Goal: Task Accomplishment & Management: Manage account settings

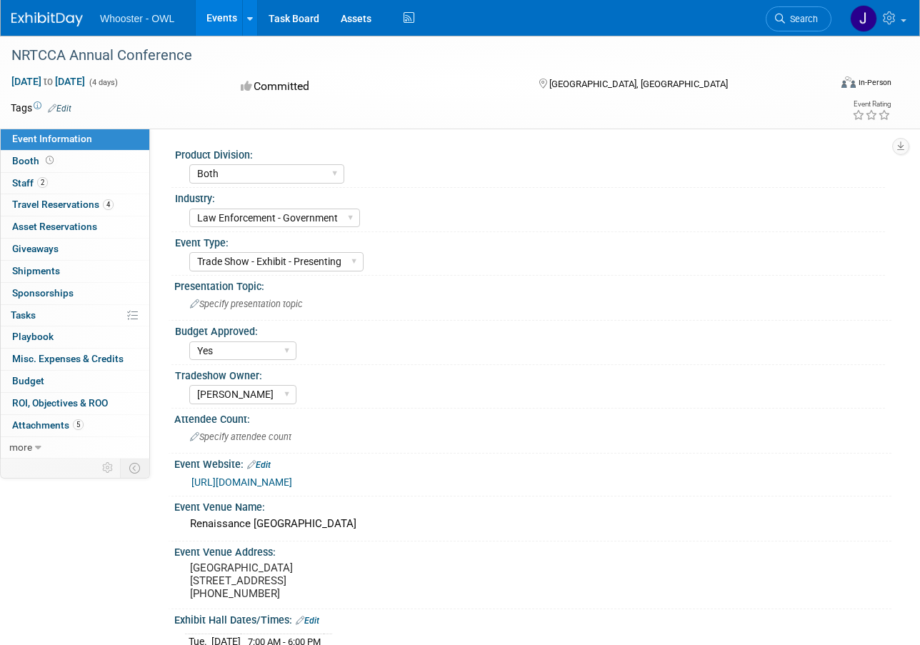
select select "Both"
select select "Law Enforcement - Government"
select select "Trade Show - Exhibit - Presenting"
select select "Yes"
select select "[PERSON_NAME]"
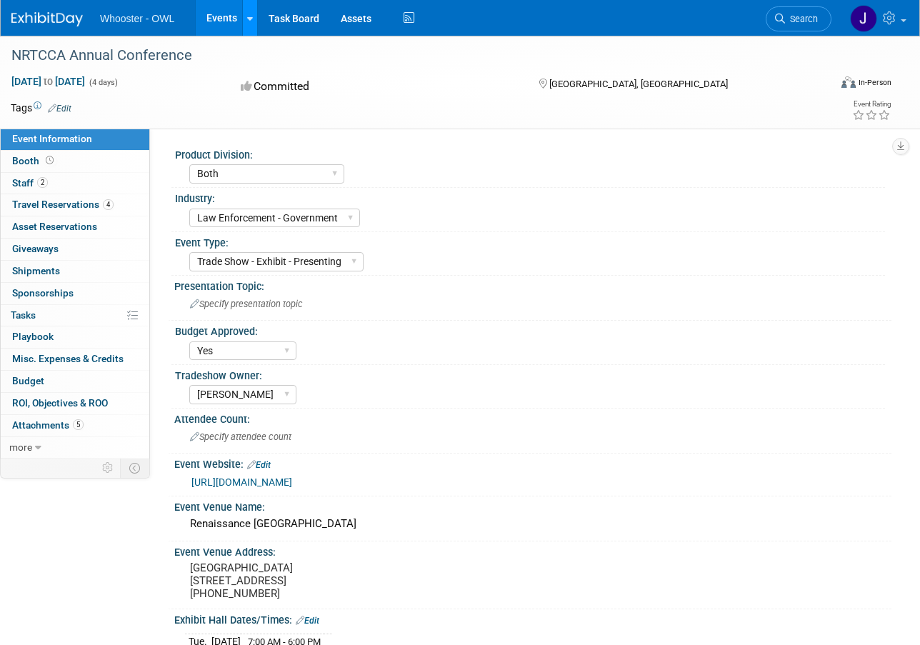
click at [243, 19] on link at bounding box center [249, 18] width 15 height 36
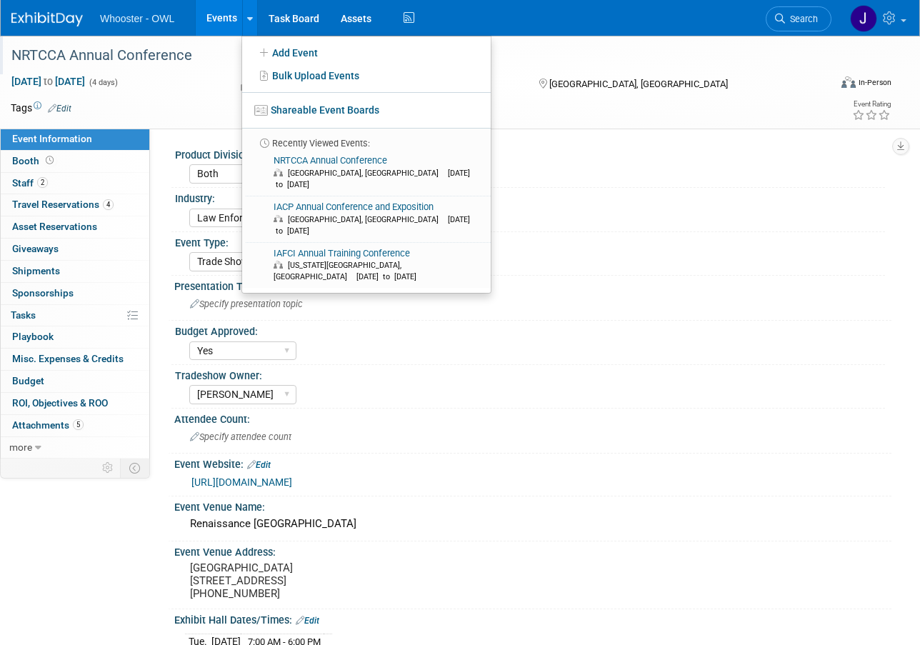
drag, startPoint x: 628, startPoint y: 140, endPoint x: 366, endPoint y: 53, distance: 276.4
click at [628, 139] on div "Product Division: Whooster Investigative Data OWL Intelligence Platform Both In…" at bounding box center [521, 294] width 742 height 330
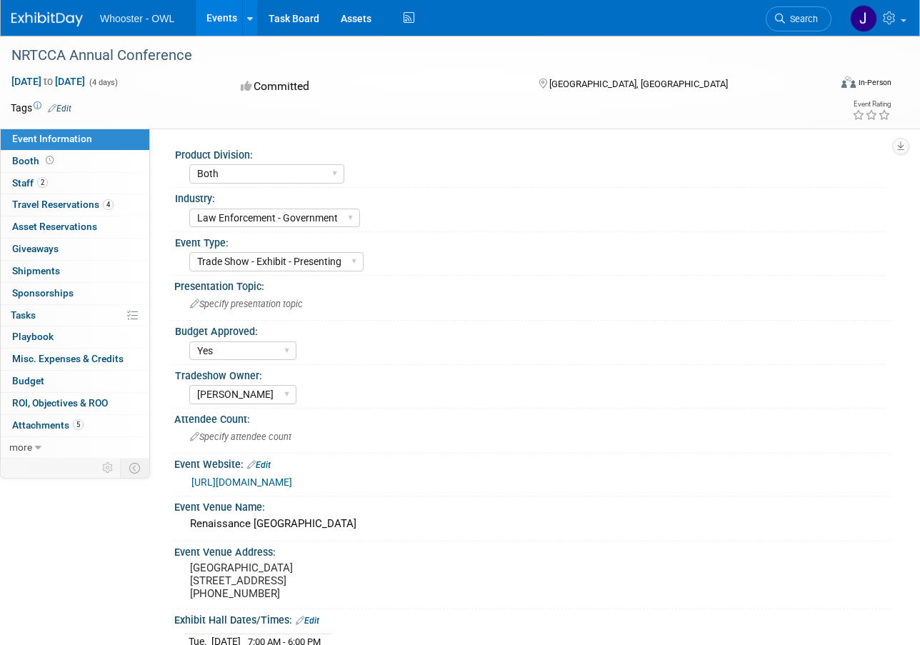
drag, startPoint x: 121, startPoint y: 14, endPoint x: 112, endPoint y: 16, distance: 9.5
click at [121, 15] on span "Whooster - OWL" at bounding box center [137, 18] width 74 height 11
click at [61, 21] on img at bounding box center [46, 19] width 71 height 14
